Goal: Information Seeking & Learning: Learn about a topic

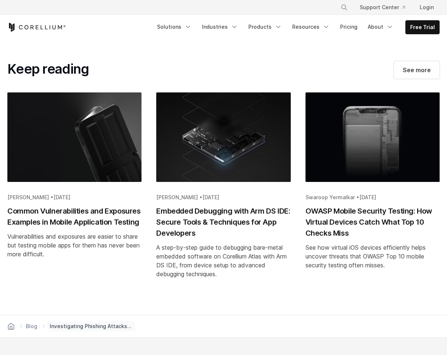
scroll to position [4294, 0]
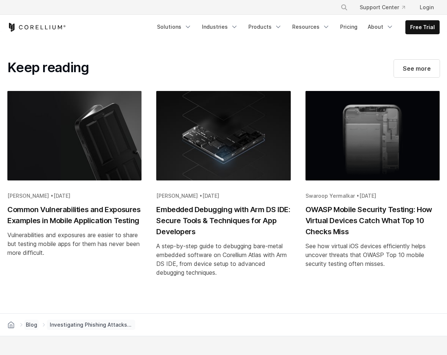
click at [31, 321] on span "Blog" at bounding box center [31, 324] width 11 height 7
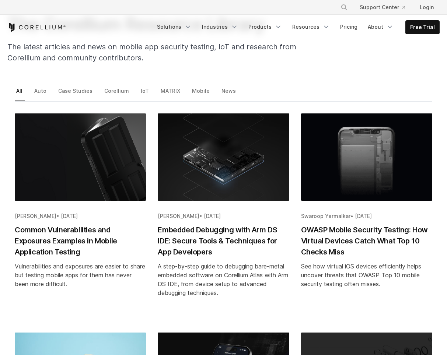
scroll to position [79, 0]
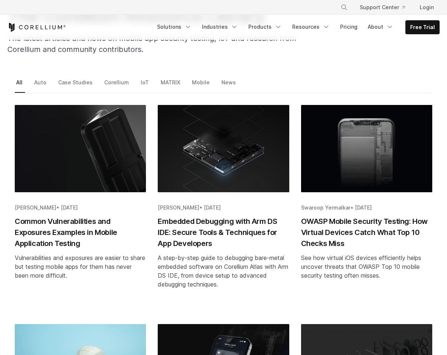
click at [60, 238] on h2 "Common Vulnerabilities and Exposures Examples in Mobile Application Testing" at bounding box center [80, 232] width 131 height 33
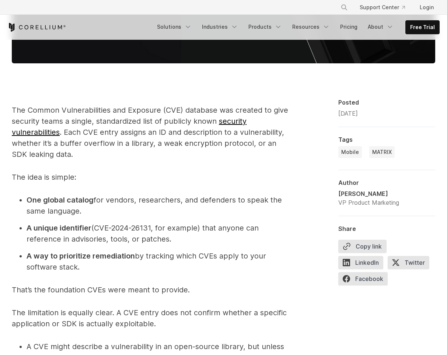
scroll to position [464, 0]
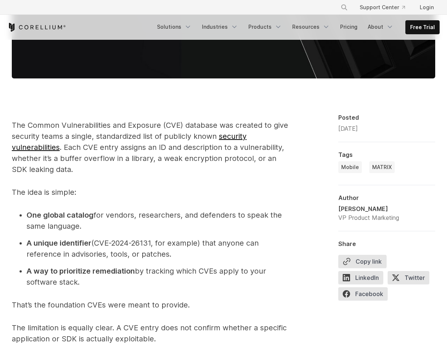
click at [232, 137] on link "security vulnerabilities" at bounding box center [129, 142] width 235 height 20
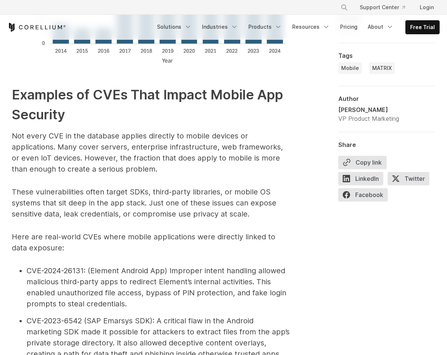
scroll to position [1349, 0]
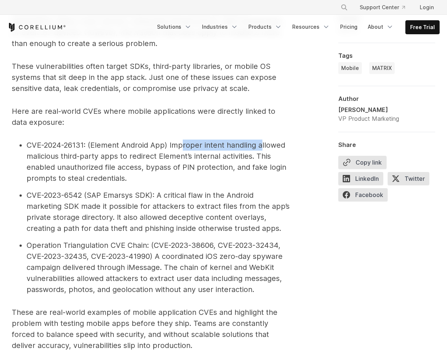
drag, startPoint x: 185, startPoint y: 145, endPoint x: 263, endPoint y: 144, distance: 78.8
click at [263, 144] on span "CVE-2024-26131: (Element Android App) Improper intent handling allowed maliciou…" at bounding box center [157, 162] width 260 height 42
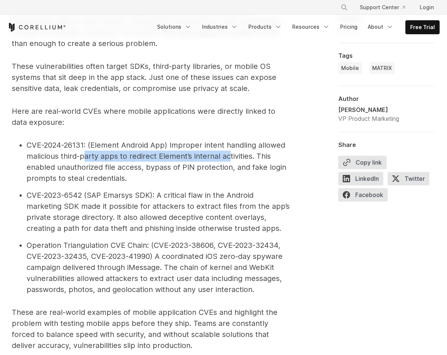
drag, startPoint x: 84, startPoint y: 156, endPoint x: 229, endPoint y: 156, distance: 144.7
click at [229, 156] on span "CVE-2024-26131: (Element Android App) Improper intent handling allowed maliciou…" at bounding box center [157, 162] width 260 height 42
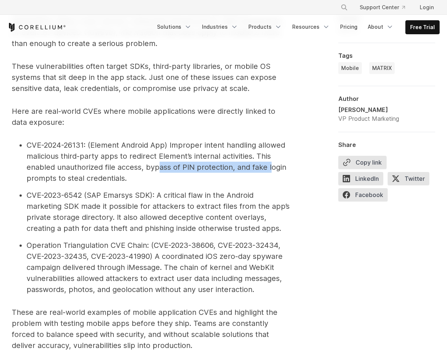
drag, startPoint x: 158, startPoint y: 167, endPoint x: 270, endPoint y: 165, distance: 111.6
click at [270, 165] on span "CVE-2024-26131: (Element Android App) Improper intent handling allowed maliciou…" at bounding box center [157, 162] width 260 height 42
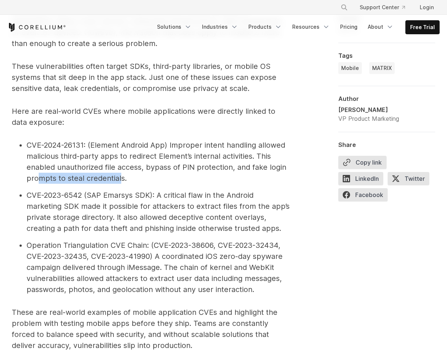
drag, startPoint x: 39, startPoint y: 178, endPoint x: 123, endPoint y: 178, distance: 84.0
click at [122, 178] on span "CVE-2024-26131: (Element Android App) Improper intent handling allowed maliciou…" at bounding box center [157, 162] width 260 height 42
click at [137, 176] on li "CVE-2024-26131: (Element Android App) Improper intent handling allowed maliciou…" at bounding box center [158, 162] width 263 height 44
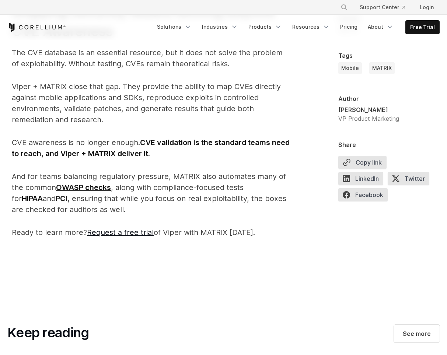
scroll to position [2707, 0]
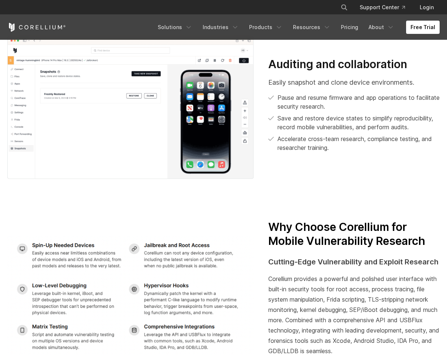
scroll to position [1300, 0]
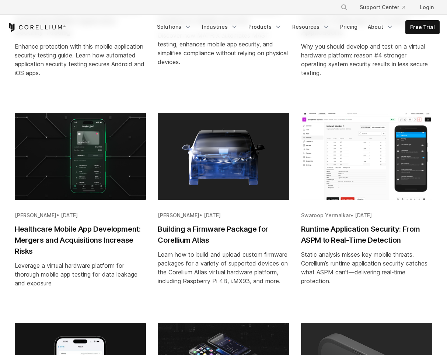
scroll to position [410, 0]
